Goal: Find specific page/section: Find specific page/section

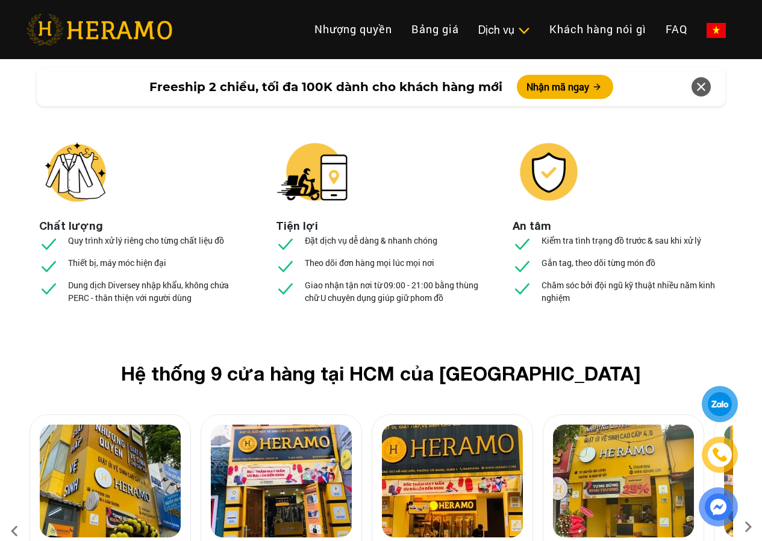
scroll to position [4460, 0]
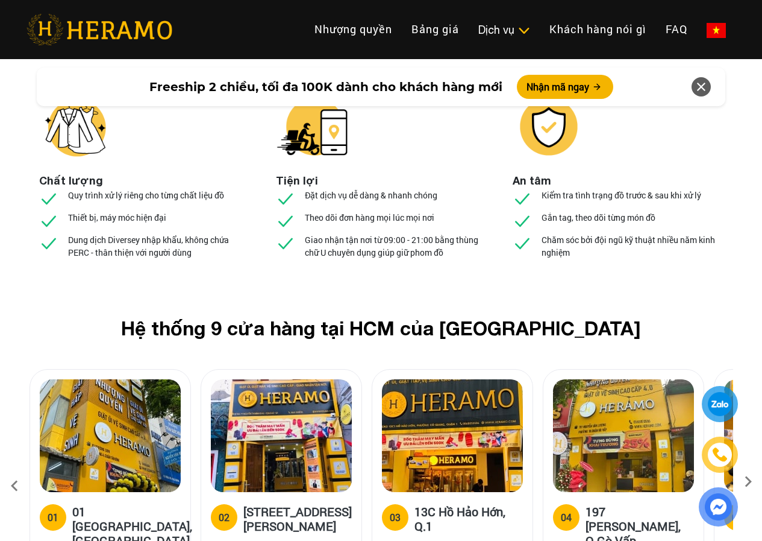
click at [749, 482] on icon at bounding box center [749, 486] width 22 height 8
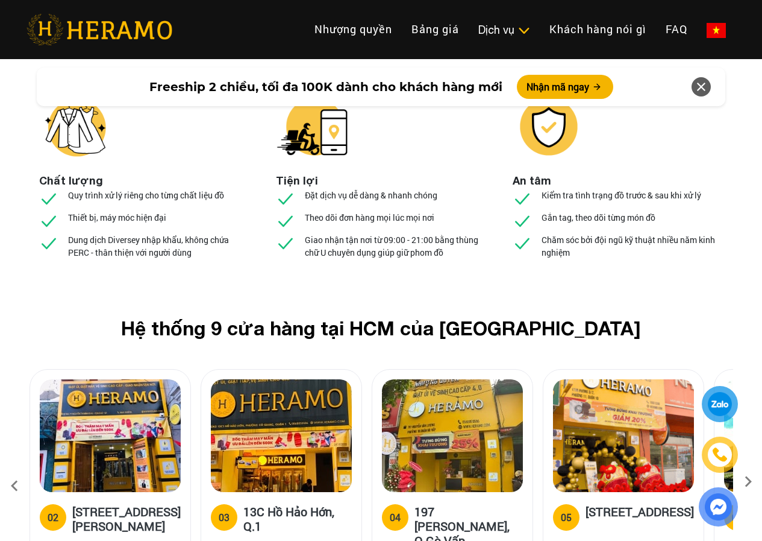
click at [749, 482] on icon at bounding box center [749, 486] width 22 height 8
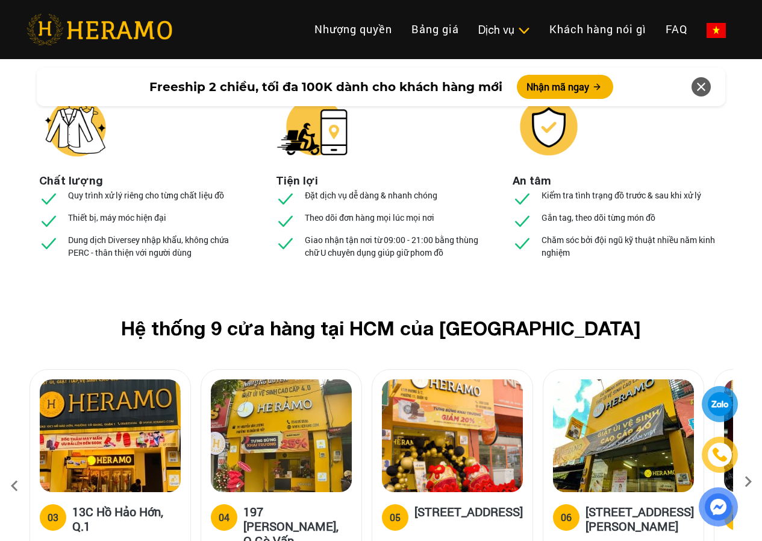
click at [749, 482] on icon at bounding box center [749, 486] width 22 height 8
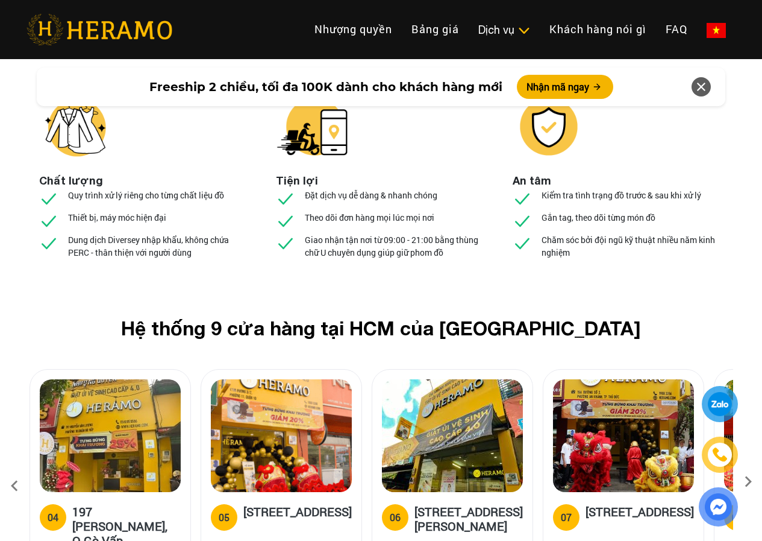
click at [749, 482] on icon at bounding box center [749, 486] width 22 height 8
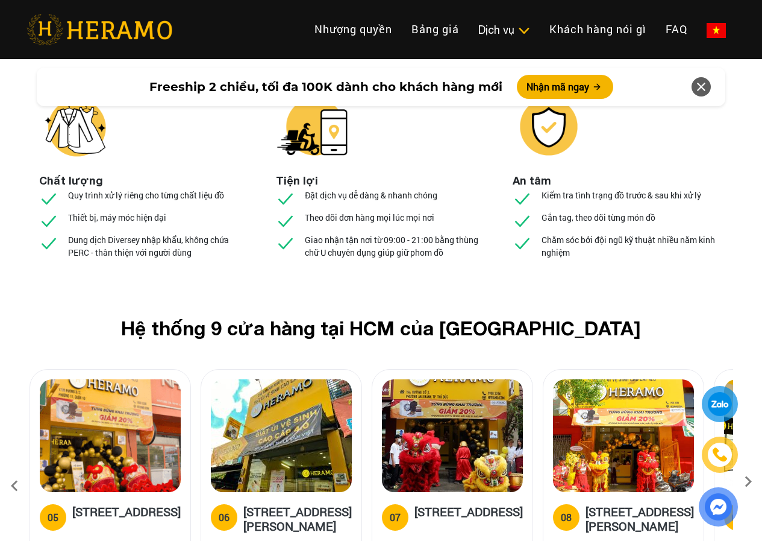
click at [749, 482] on icon at bounding box center [749, 486] width 22 height 8
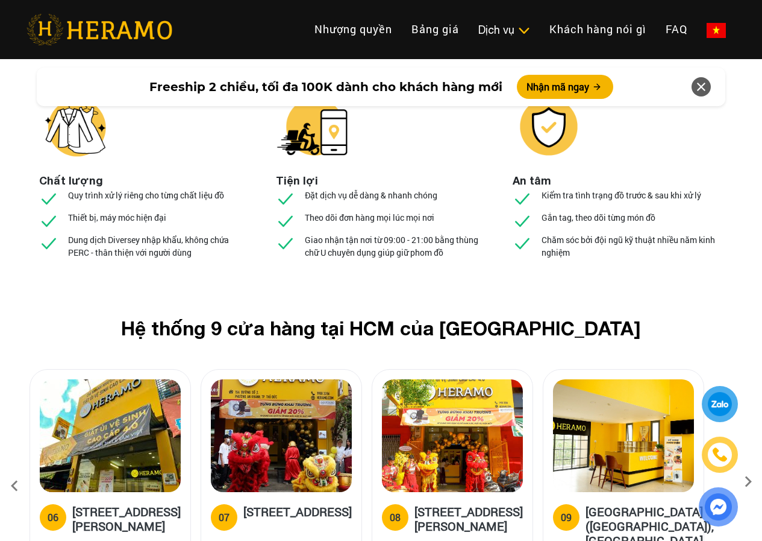
click at [749, 482] on icon at bounding box center [749, 486] width 22 height 8
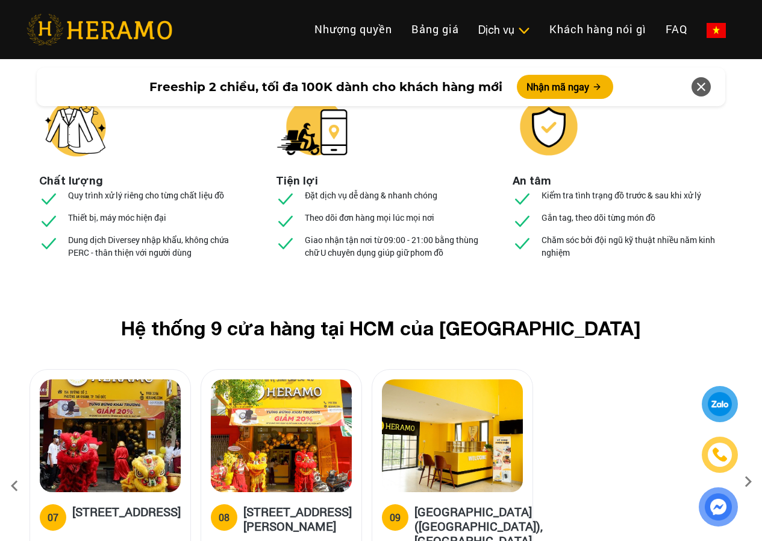
click at [749, 482] on icon at bounding box center [749, 486] width 22 height 8
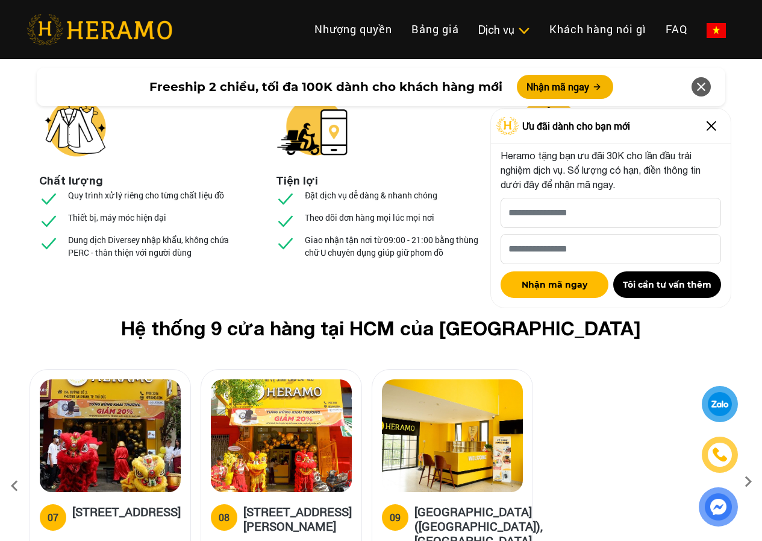
click at [19, 470] on icon at bounding box center [15, 486] width 22 height 33
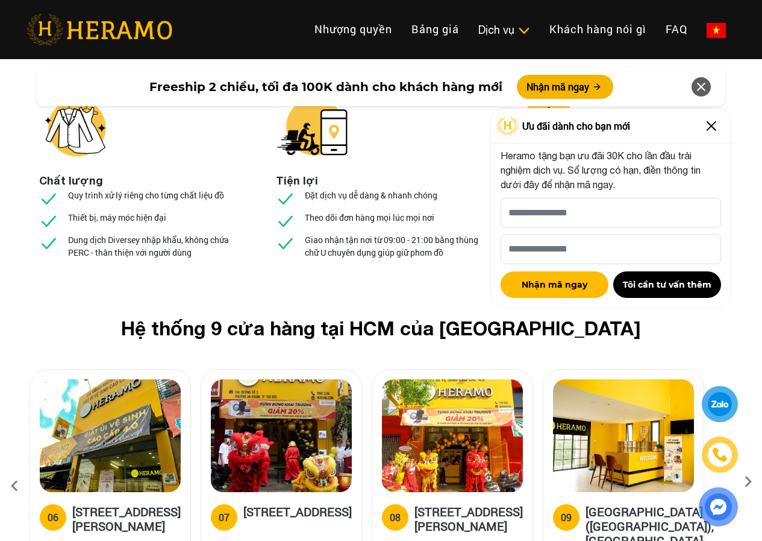
click at [19, 470] on icon at bounding box center [15, 486] width 22 height 33
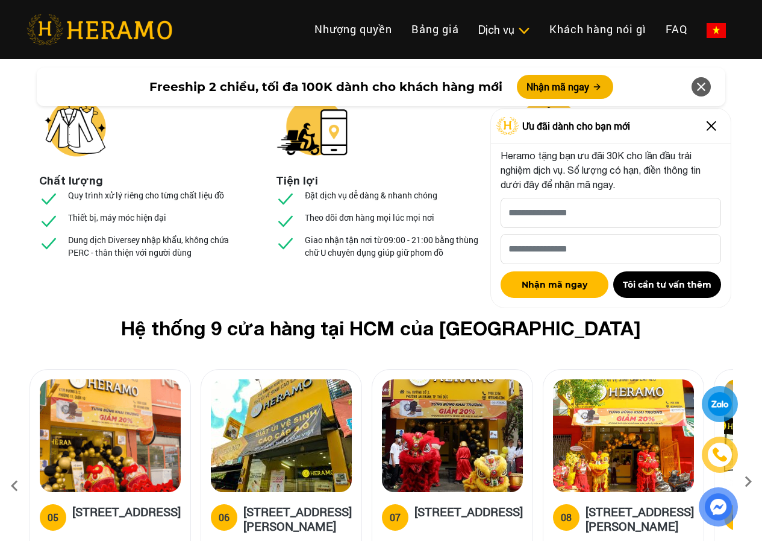
click at [19, 470] on icon at bounding box center [15, 486] width 22 height 33
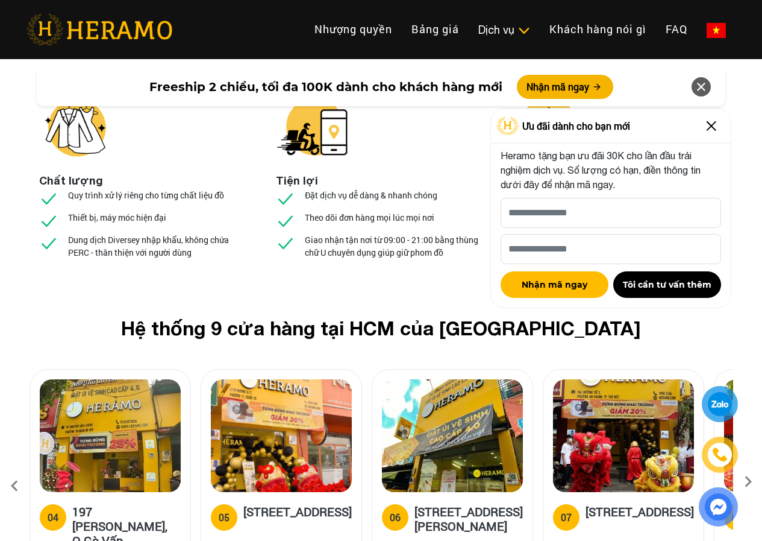
click at [19, 470] on icon at bounding box center [15, 486] width 22 height 33
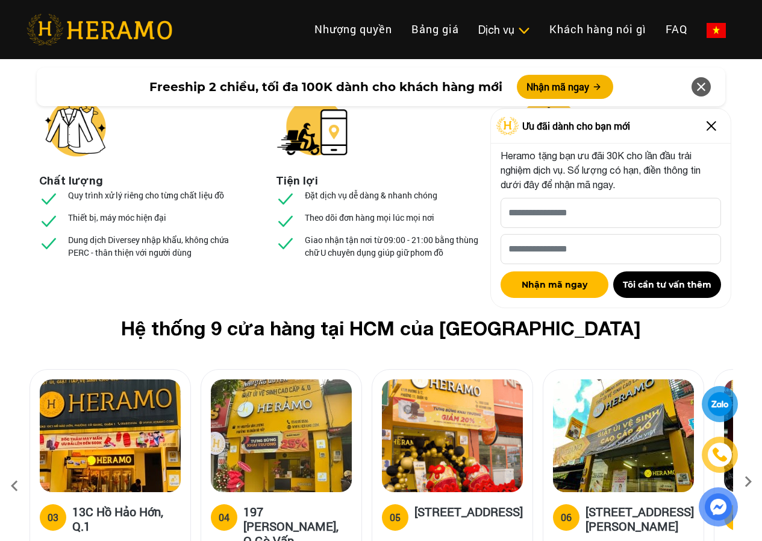
click at [19, 470] on icon at bounding box center [15, 486] width 22 height 33
click at [17, 470] on icon at bounding box center [15, 486] width 22 height 33
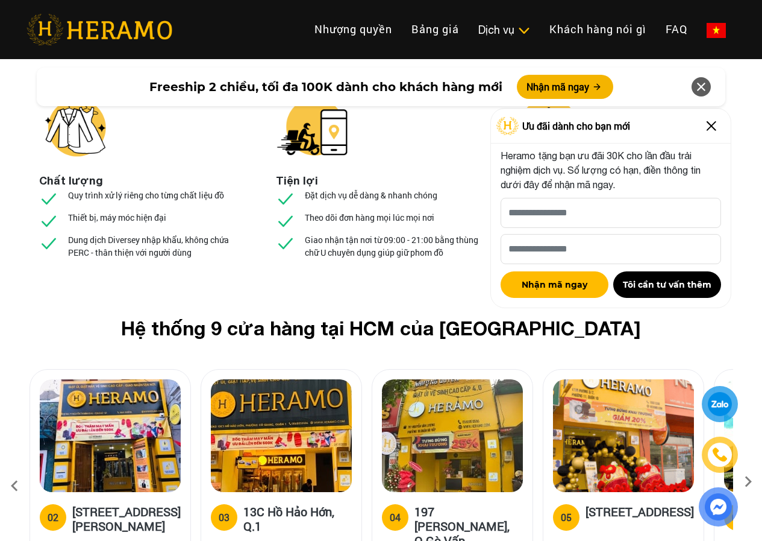
click at [17, 470] on icon at bounding box center [15, 486] width 22 height 33
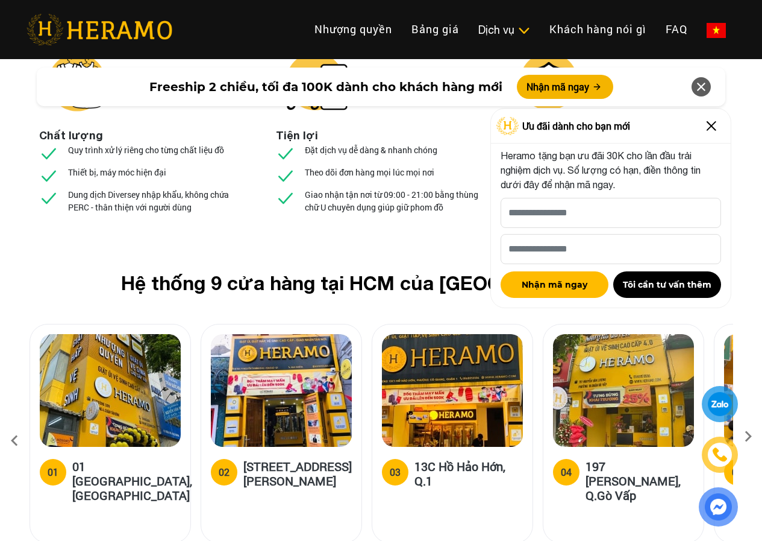
scroll to position [4641, 0]
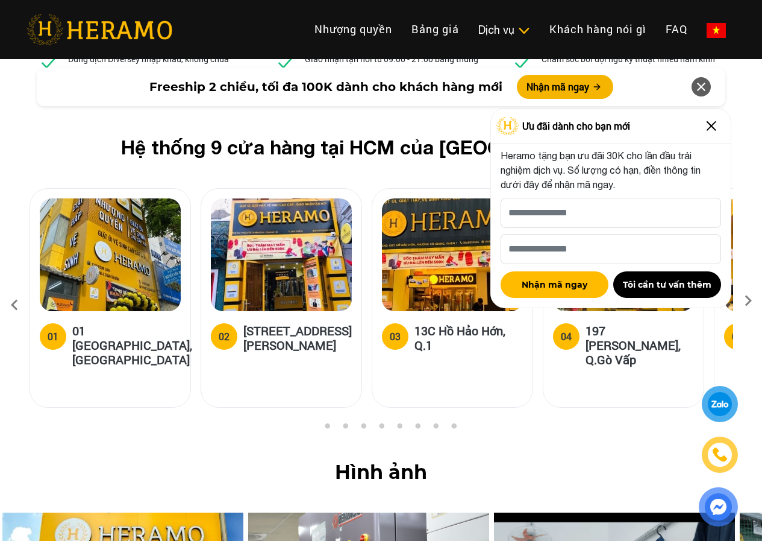
click at [717, 120] on img at bounding box center [711, 125] width 19 height 19
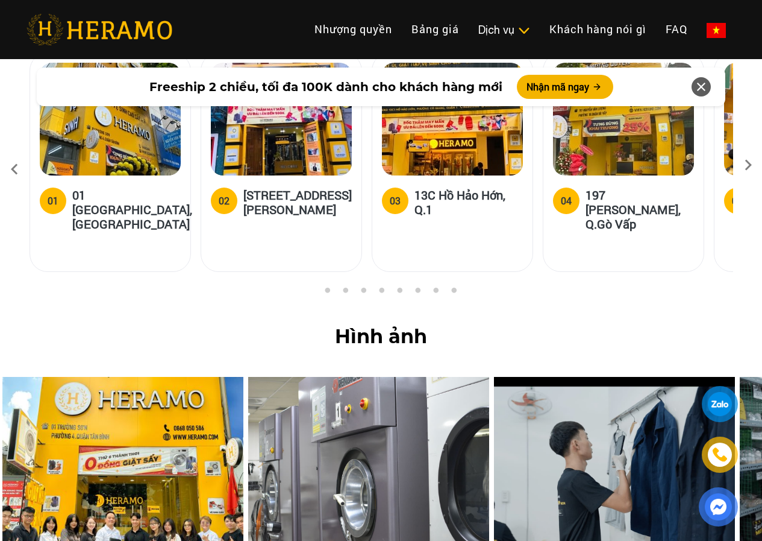
scroll to position [5003, 0]
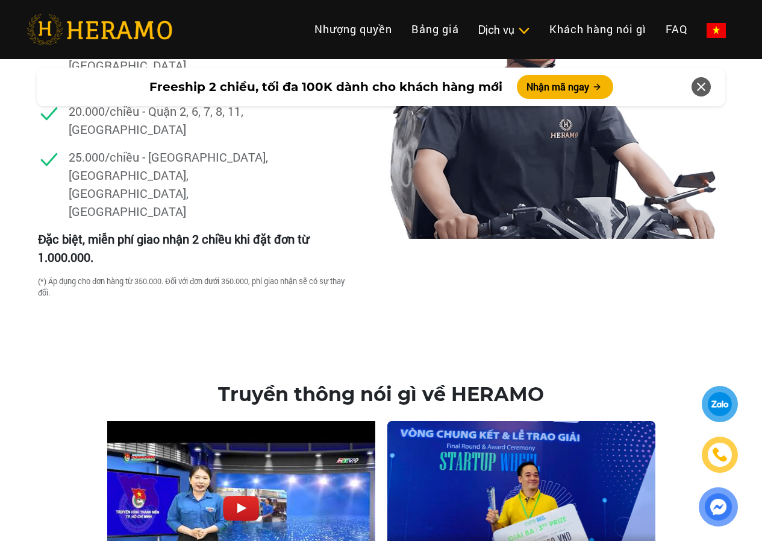
scroll to position [3797, 0]
